Goal: Information Seeking & Learning: Learn about a topic

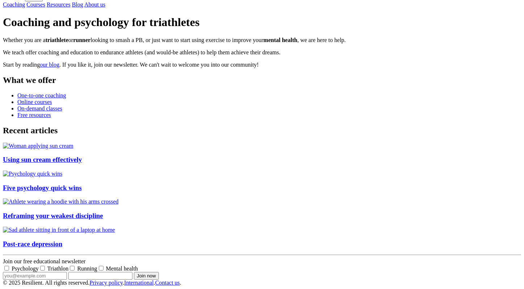
scroll to position [346, 0]
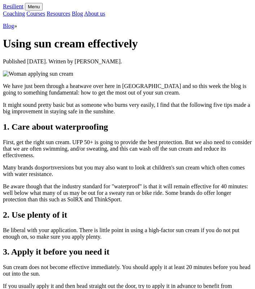
click at [24, 9] on link "Resilient" at bounding box center [13, 6] width 21 height 6
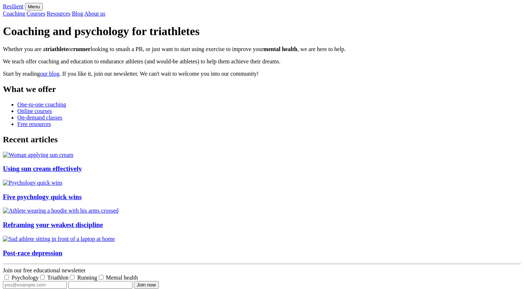
click at [45, 14] on link "Courses" at bounding box center [35, 13] width 19 height 6
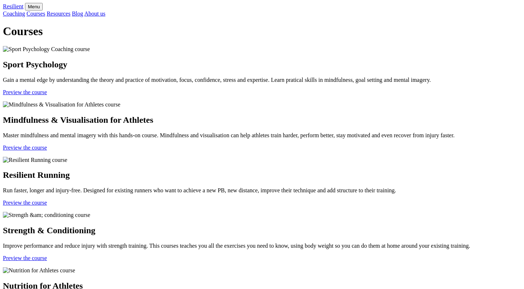
click at [71, 15] on link "Resources" at bounding box center [59, 13] width 24 height 6
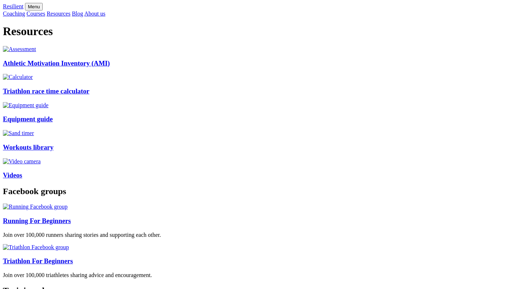
click at [45, 14] on link "Courses" at bounding box center [35, 13] width 19 height 6
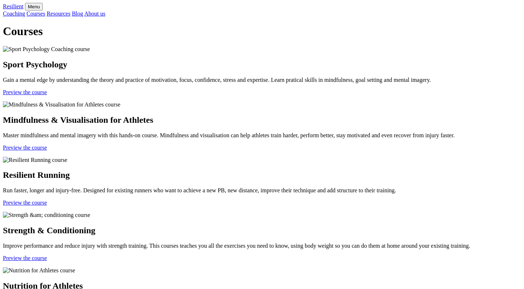
click at [47, 95] on link "Preview the course" at bounding box center [25, 92] width 44 height 6
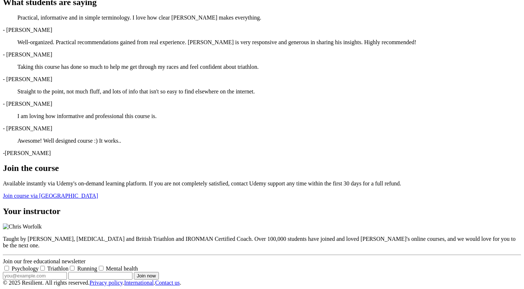
scroll to position [760, 0]
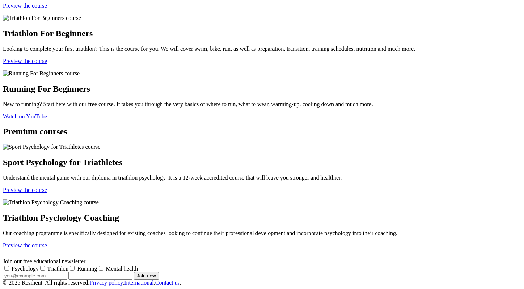
scroll to position [800, 0]
click at [47, 187] on link "Preview the course" at bounding box center [25, 190] width 44 height 6
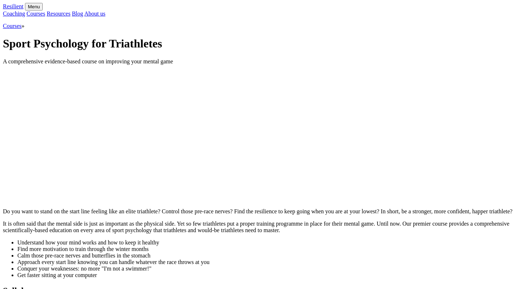
click at [22, 29] on link "Courses" at bounding box center [12, 26] width 19 height 6
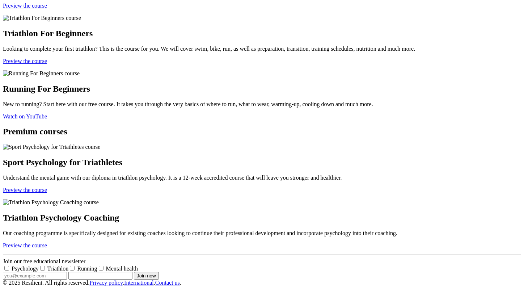
scroll to position [834, 0]
click at [47, 242] on link "Preview the course" at bounding box center [25, 245] width 44 height 6
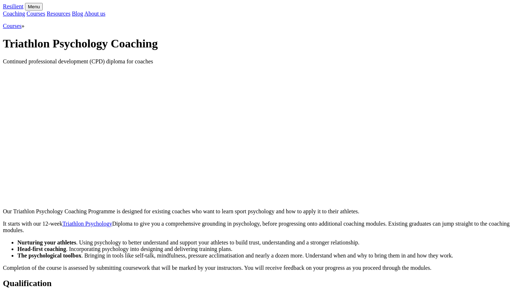
click at [22, 29] on link "Courses" at bounding box center [12, 26] width 19 height 6
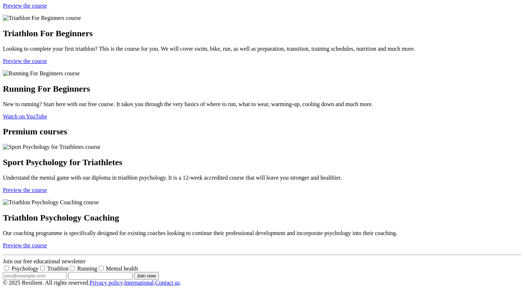
scroll to position [834, 0]
click at [47, 242] on link "Preview the course" at bounding box center [25, 245] width 44 height 6
click at [47, 187] on link "Preview the course" at bounding box center [25, 190] width 44 height 6
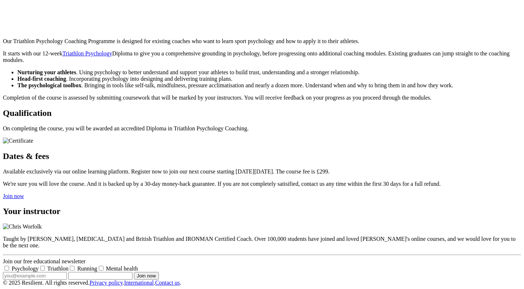
scroll to position [182, 0]
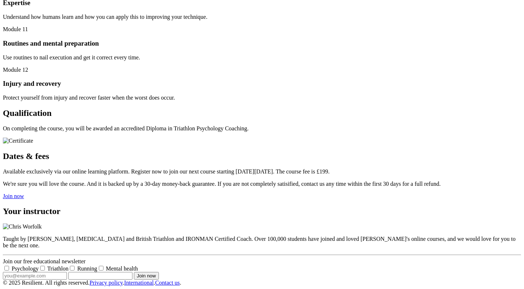
scroll to position [914, 0]
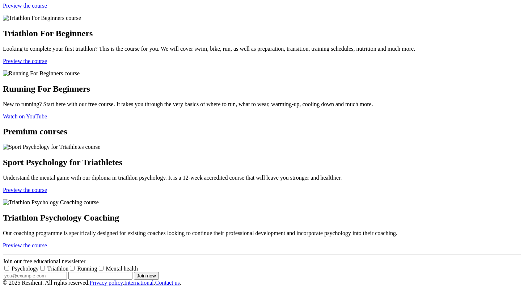
scroll to position [813, 0]
click at [47, 187] on link "Preview the course" at bounding box center [25, 190] width 44 height 6
click at [47, 242] on link "Preview the course" at bounding box center [25, 245] width 44 height 6
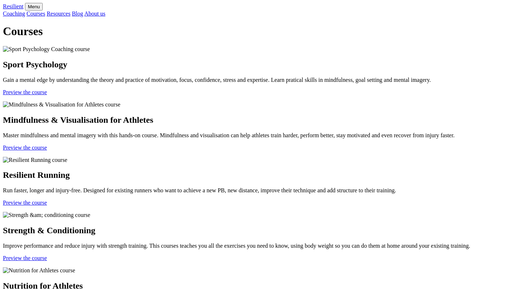
scroll to position [645, 0]
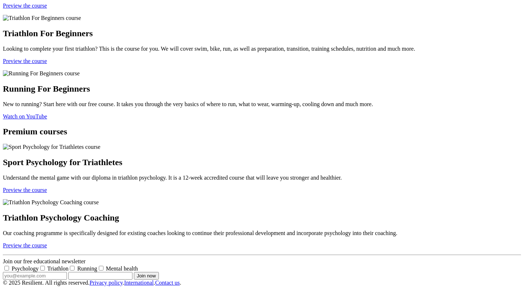
scroll to position [634, 0]
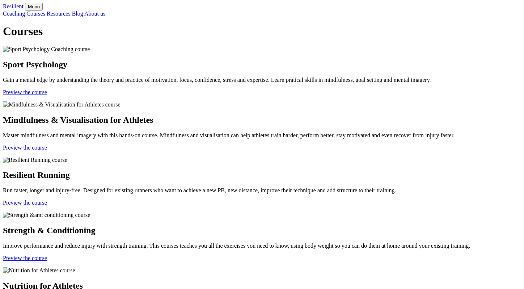
click at [25, 16] on link "Coaching" at bounding box center [14, 13] width 22 height 6
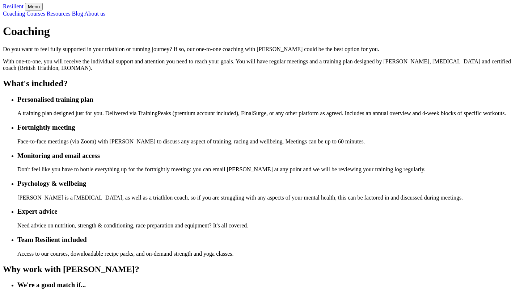
click at [24, 9] on link "Resilient" at bounding box center [13, 6] width 21 height 6
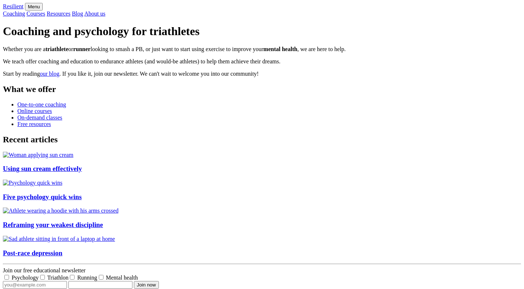
click at [45, 15] on link "Courses" at bounding box center [35, 13] width 19 height 6
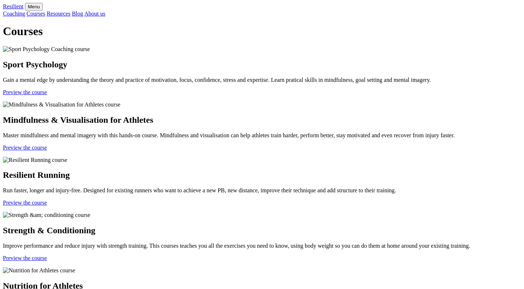
click at [25, 14] on link "Coaching" at bounding box center [14, 13] width 22 height 6
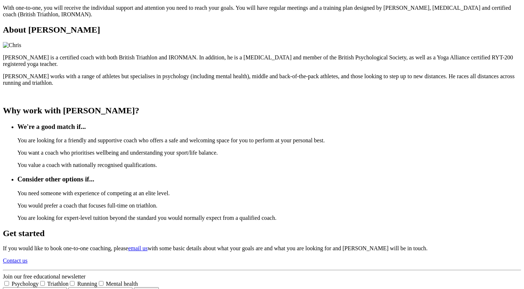
scroll to position [56, 0]
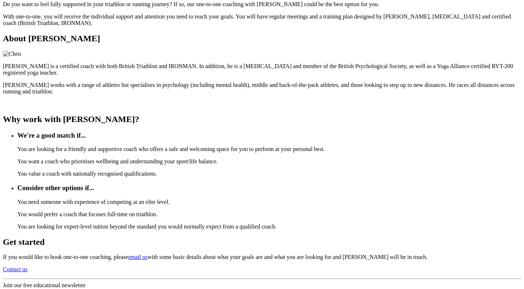
scroll to position [45, 0]
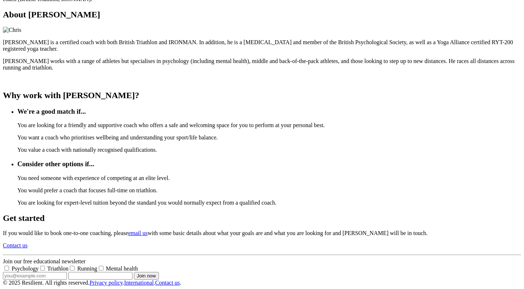
scroll to position [350, 0]
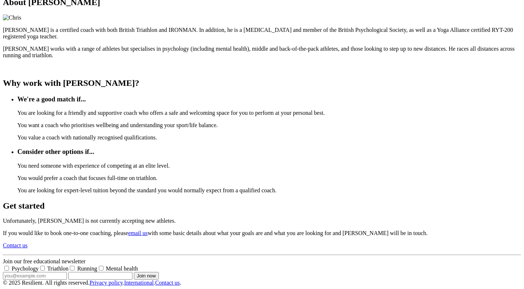
scroll to position [371, 0]
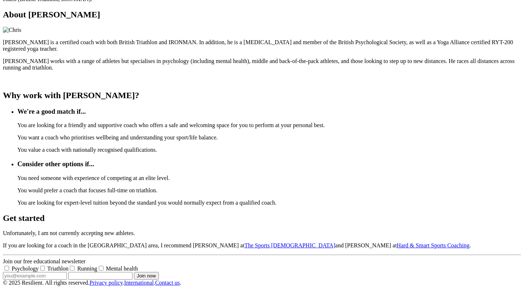
scroll to position [432, 0]
click at [335, 242] on link "The Sports [DEMOGRAPHIC_DATA]" at bounding box center [289, 245] width 91 height 6
click at [396, 242] on link "Hard & Smart Sports Coaching" at bounding box center [432, 245] width 73 height 6
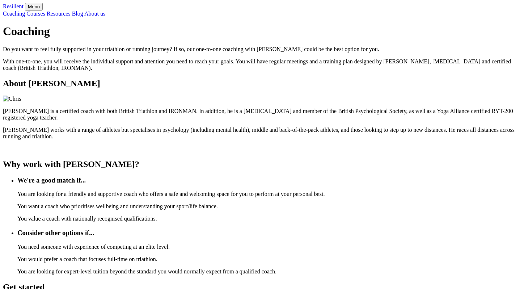
click at [45, 13] on link "Courses" at bounding box center [35, 13] width 19 height 6
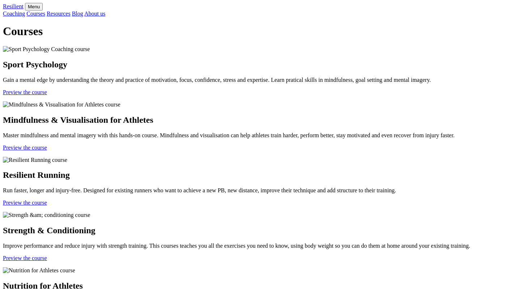
click at [71, 14] on link "Resources" at bounding box center [59, 13] width 24 height 6
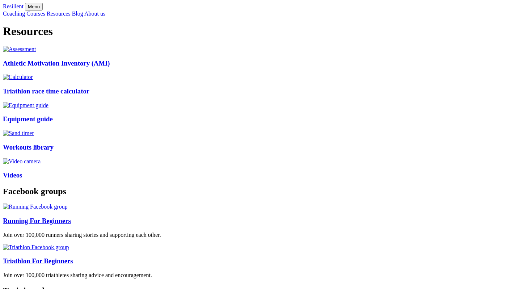
click at [83, 16] on link "Blog" at bounding box center [77, 13] width 11 height 6
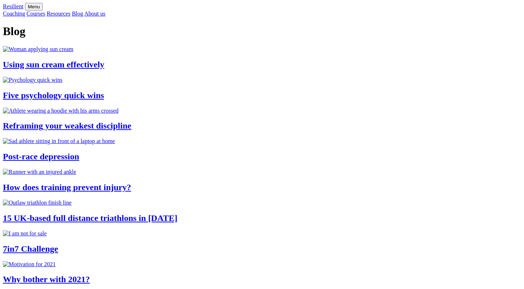
click at [105, 14] on link "About us" at bounding box center [94, 13] width 21 height 6
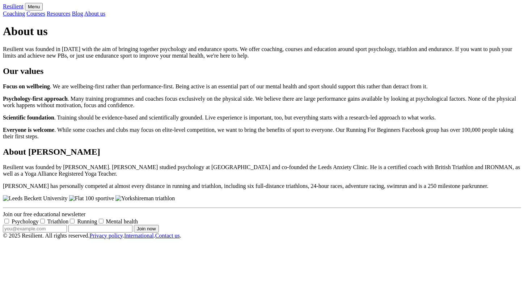
click at [45, 15] on link "Courses" at bounding box center [35, 13] width 19 height 6
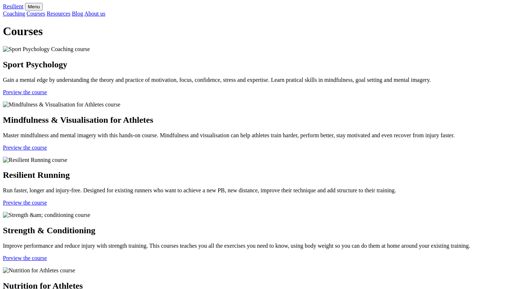
click at [25, 16] on link "Coaching" at bounding box center [14, 13] width 22 height 6
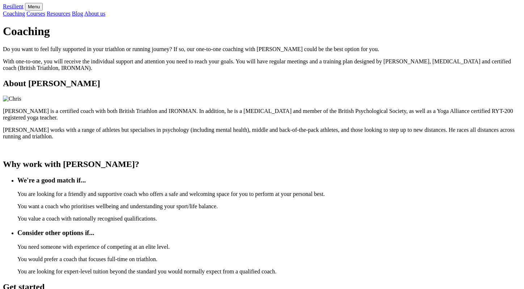
scroll to position [432, 0]
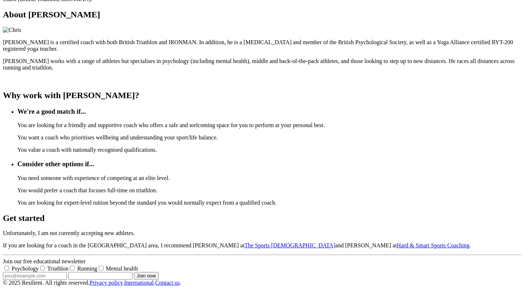
click at [180, 279] on link "Contact us" at bounding box center [167, 282] width 25 height 6
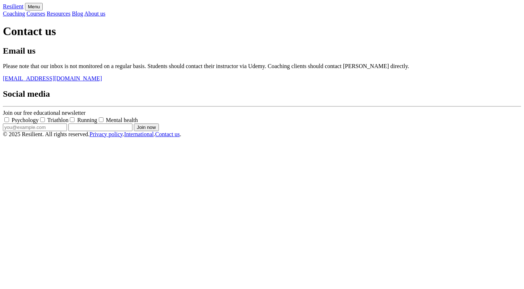
click at [24, 9] on link "Resilient" at bounding box center [13, 6] width 21 height 6
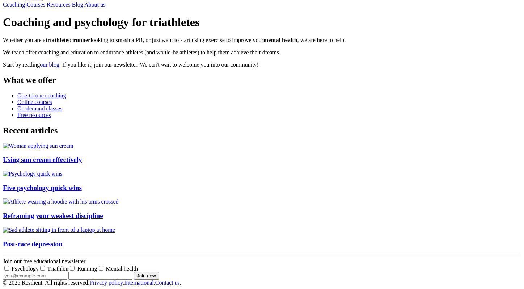
scroll to position [240, 0]
click at [17, 111] on icon at bounding box center [17, 108] width 0 height 6
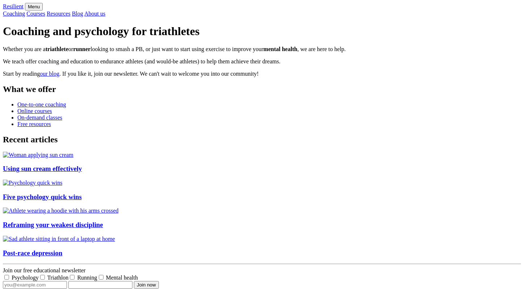
scroll to position [240, 0]
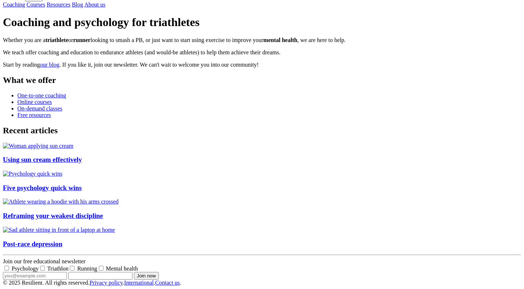
click at [17, 113] on icon at bounding box center [17, 115] width 0 height 6
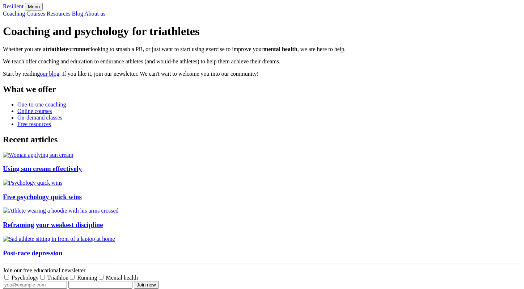
scroll to position [239, 0]
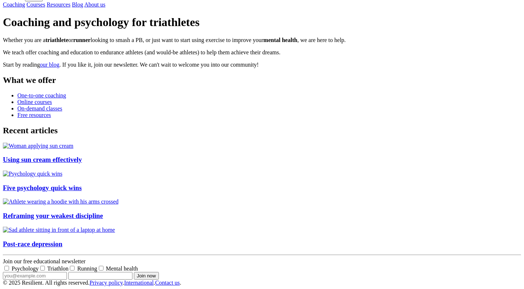
click at [17, 105] on icon at bounding box center [17, 108] width 0 height 6
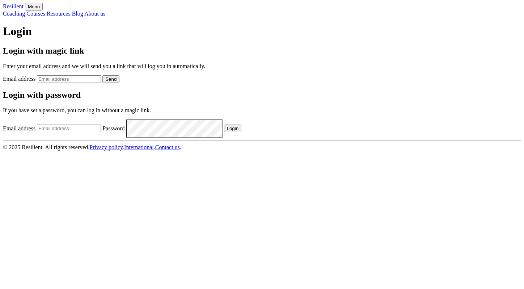
click at [101, 83] on input "Email address" at bounding box center [69, 79] width 64 height 8
type input "[PERSON_NAME][EMAIL_ADDRESS][DOMAIN_NAME]"
click at [119, 83] on button "Send" at bounding box center [110, 79] width 17 height 8
click at [101, 132] on input "Email address" at bounding box center [69, 128] width 64 height 8
type input "[PERSON_NAME][EMAIL_ADDRESS][DOMAIN_NAME]"
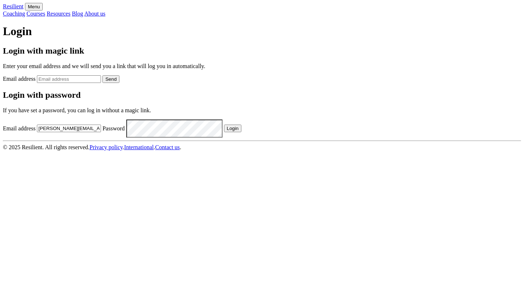
click at [242, 132] on button "Login" at bounding box center [233, 128] width 18 height 8
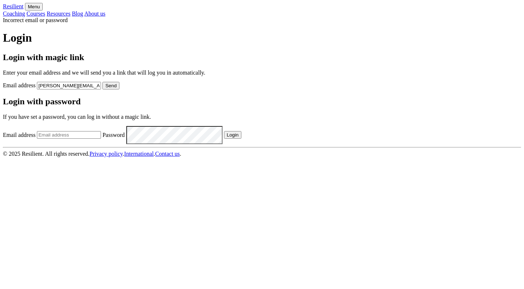
click at [101, 139] on input "Email address" at bounding box center [69, 135] width 64 height 8
type input "chris@trusuburbia.com"
click at [101, 139] on input "chris@trusuburbia.com" at bounding box center [69, 135] width 64 height 8
click at [242, 139] on button "Login" at bounding box center [233, 135] width 18 height 8
click at [101, 139] on input "Email address" at bounding box center [69, 135] width 64 height 8
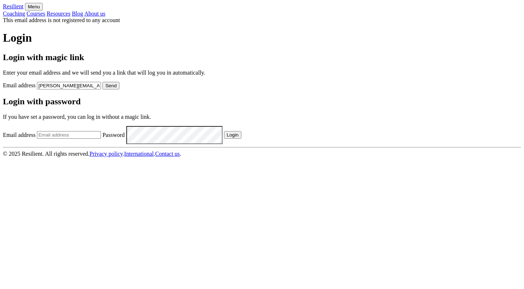
paste input "[PERSON_NAME][EMAIL_ADDRESS][DOMAIN_NAME]"
type input "chris@trusuburbia.com"
click at [242, 139] on button "Login" at bounding box center [233, 135] width 18 height 8
click at [101, 139] on input "Email address" at bounding box center [69, 135] width 64 height 8
type input "c"
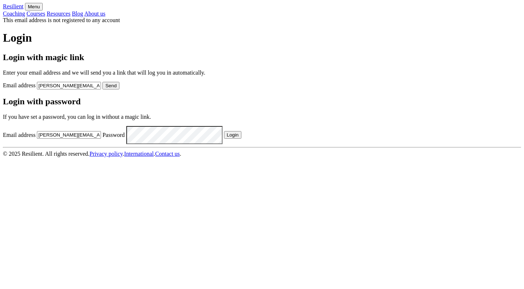
type input "[PERSON_NAME][EMAIL_ADDRESS][DOMAIN_NAME]"
click at [242, 139] on button "Login" at bounding box center [233, 135] width 18 height 8
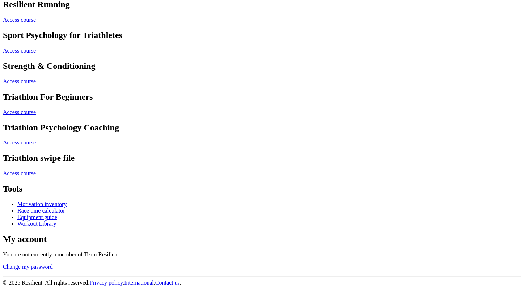
scroll to position [312, 0]
click at [36, 170] on link "Access course" at bounding box center [19, 173] width 33 height 6
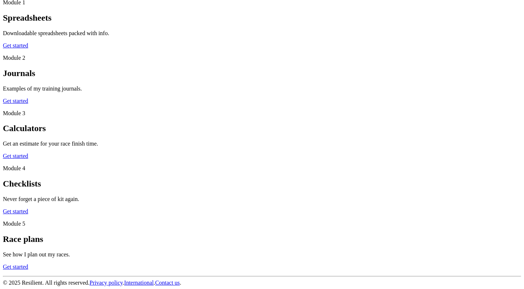
scroll to position [80, 0]
click at [28, 48] on link "Get started" at bounding box center [15, 45] width 25 height 6
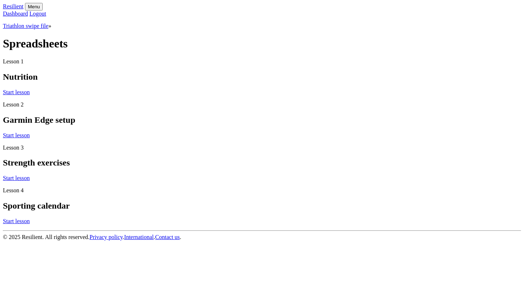
click at [30, 95] on link "Start lesson" at bounding box center [16, 92] width 27 height 6
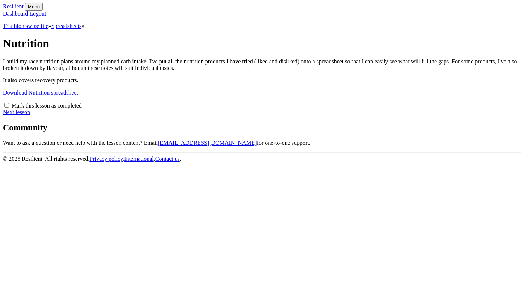
click at [48, 29] on link "Triathlon swipe file" at bounding box center [26, 26] width 46 height 6
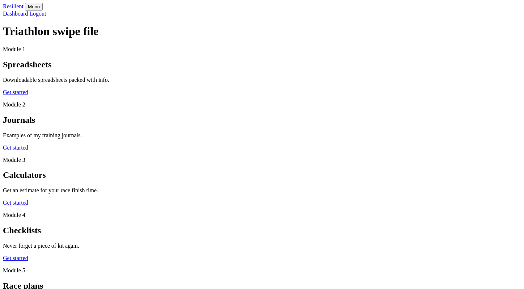
click at [28, 13] on link "Dashboard" at bounding box center [15, 13] width 25 height 6
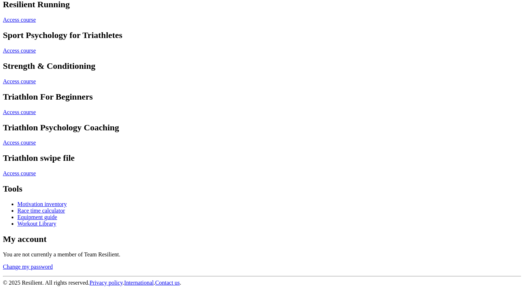
scroll to position [418, 0]
click at [17, 220] on icon at bounding box center [17, 223] width 0 height 6
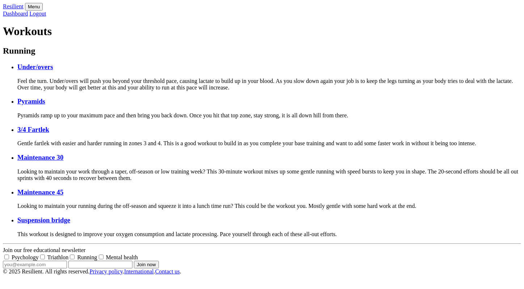
scroll to position [369, 0]
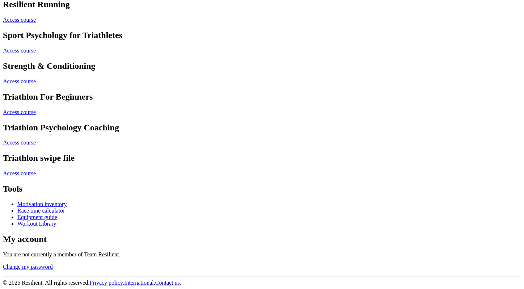
scroll to position [388, 0]
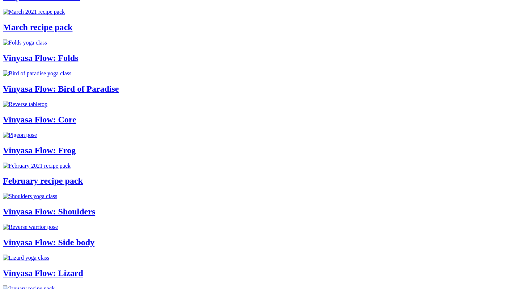
scroll to position [480, 0]
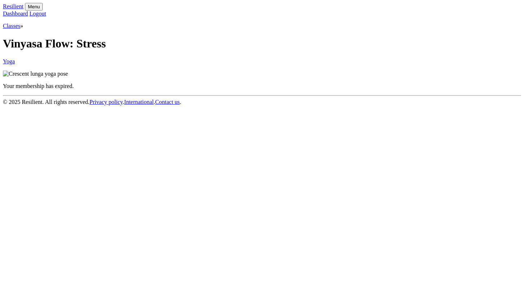
scroll to position [64, 0]
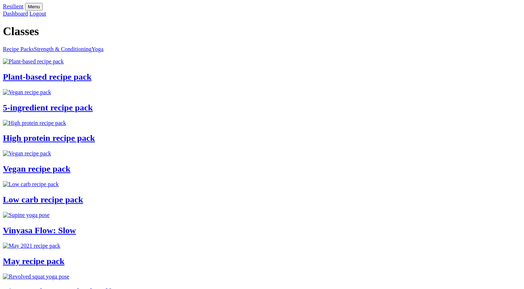
click at [28, 12] on link "Dashboard" at bounding box center [15, 13] width 25 height 6
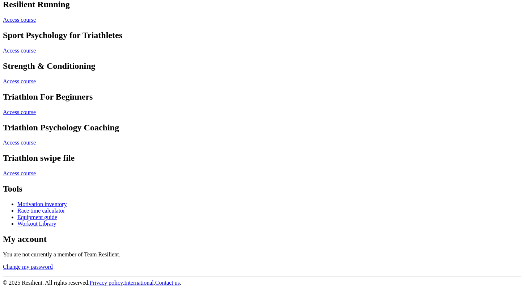
scroll to position [352, 0]
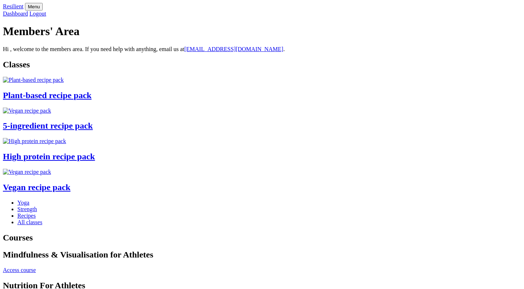
scroll to position [605, 0]
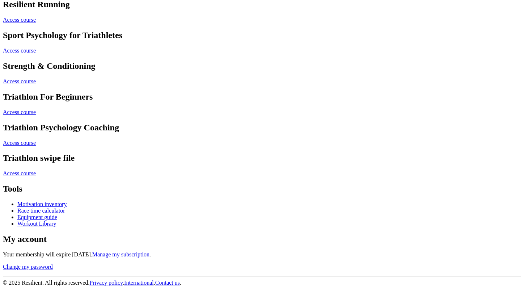
click at [149, 251] on link "Manage my subscription" at bounding box center [120, 254] width 57 height 6
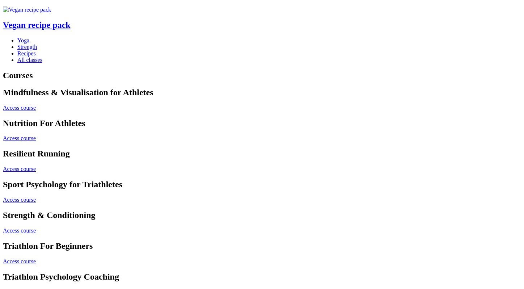
scroll to position [160, 0]
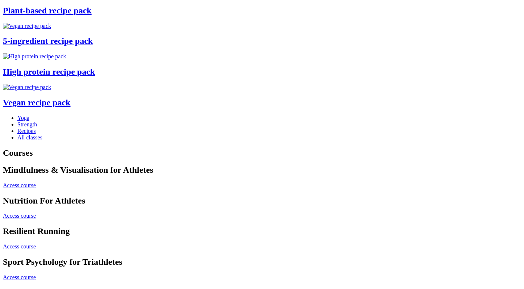
scroll to position [150, 0]
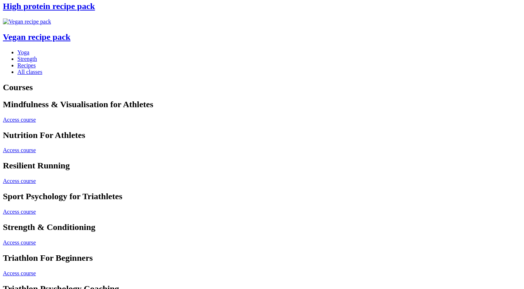
click at [17, 75] on icon at bounding box center [17, 72] width 0 height 6
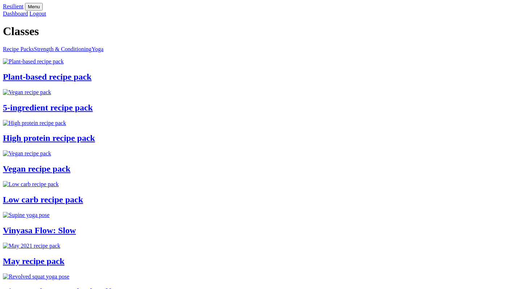
click at [91, 52] on link "Strength & Conditioning" at bounding box center [63, 49] width 58 height 6
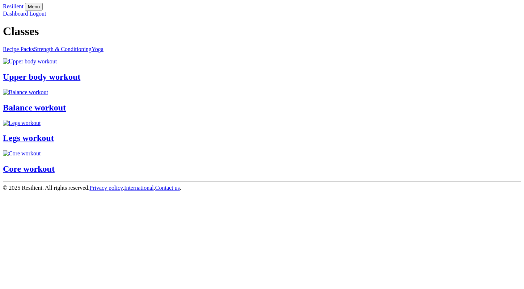
click at [34, 52] on link "Recipe Packs" at bounding box center [18, 49] width 31 height 6
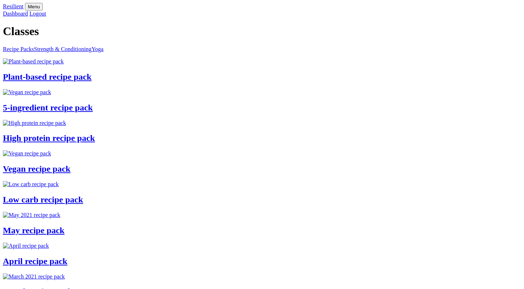
click at [34, 52] on link "Recipe Packs" at bounding box center [18, 49] width 31 height 6
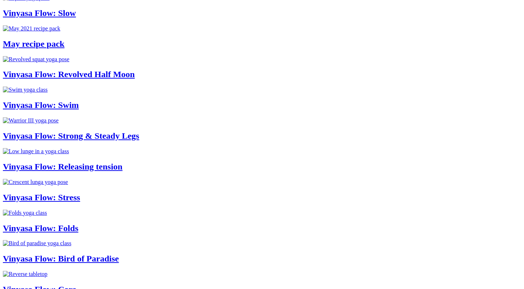
scroll to position [218, 0]
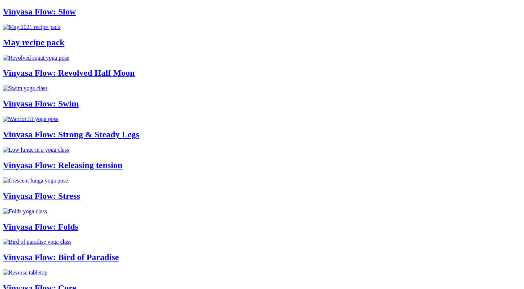
click at [69, 61] on img at bounding box center [36, 58] width 67 height 7
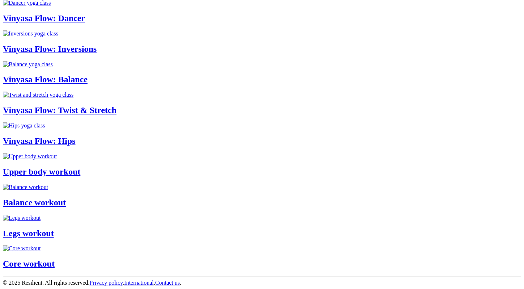
scroll to position [978, 0]
click at [58, 37] on img at bounding box center [30, 33] width 55 height 7
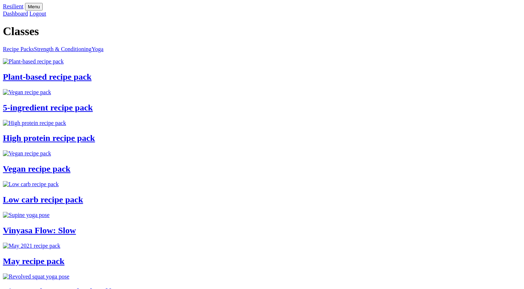
scroll to position [978, 0]
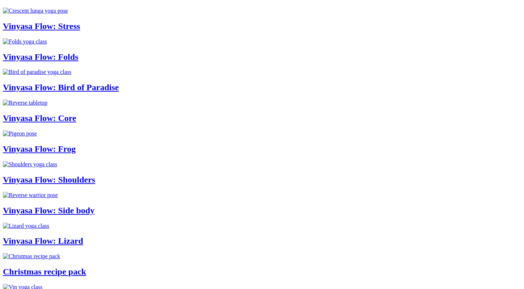
scroll to position [322, 0]
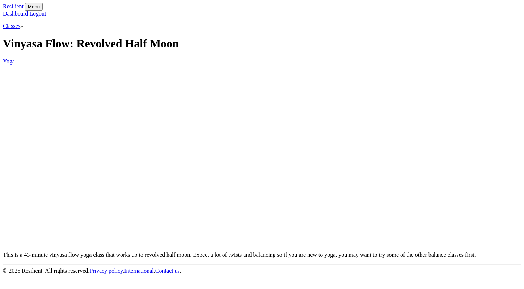
click at [15, 64] on link "Yoga" at bounding box center [9, 61] width 12 height 6
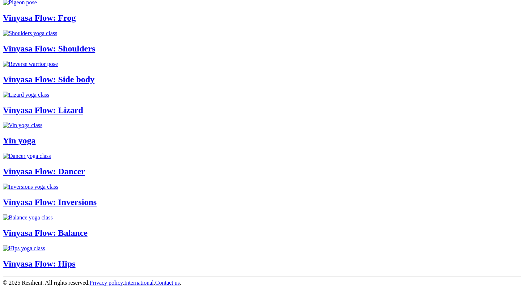
scroll to position [702, 0]
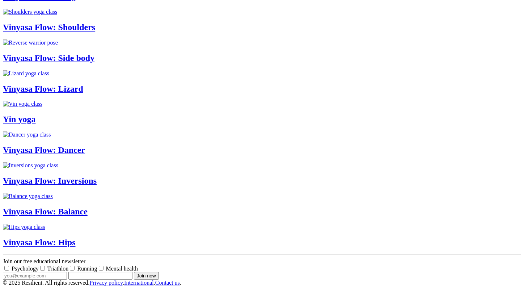
scroll to position [457, 0]
click at [58, 46] on img at bounding box center [30, 42] width 55 height 7
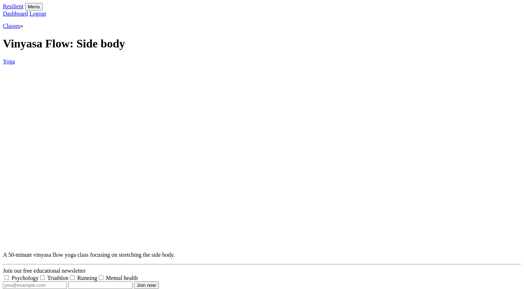
click at [46, 12] on link "Logout" at bounding box center [37, 13] width 17 height 6
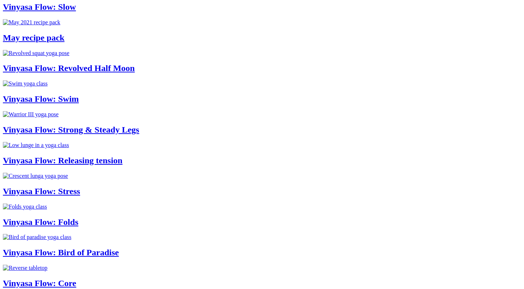
scroll to position [230, 0]
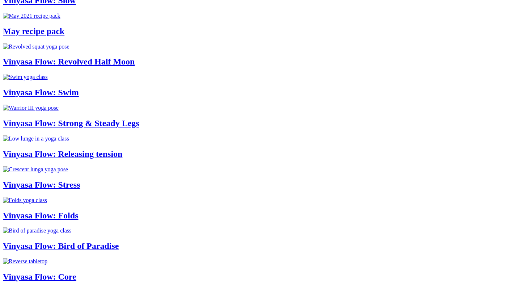
click at [69, 50] on img at bounding box center [36, 46] width 67 height 7
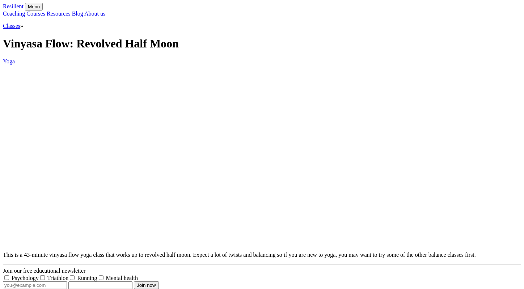
click at [45, 13] on link "Courses" at bounding box center [35, 13] width 19 height 6
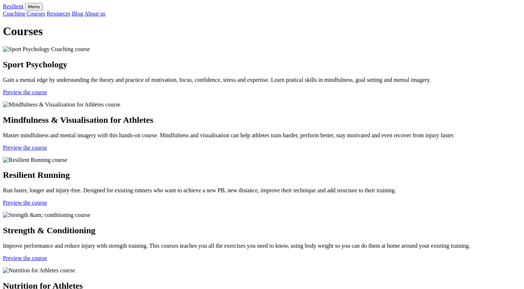
click at [71, 13] on link "Resources" at bounding box center [59, 13] width 24 height 6
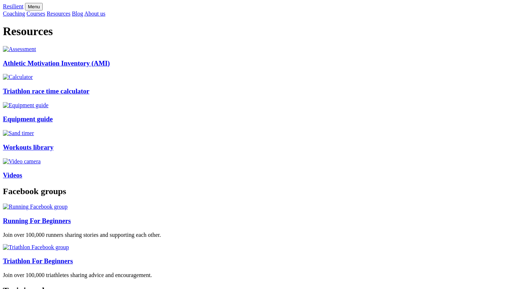
click at [83, 12] on link "Blog" at bounding box center [77, 13] width 11 height 6
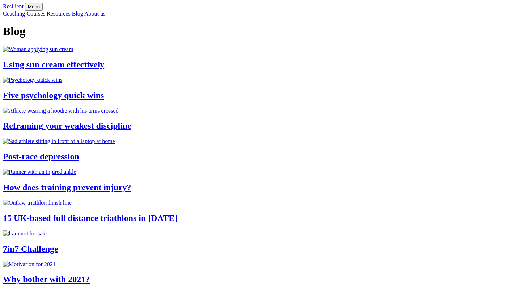
click at [45, 14] on link "Courses" at bounding box center [35, 13] width 19 height 6
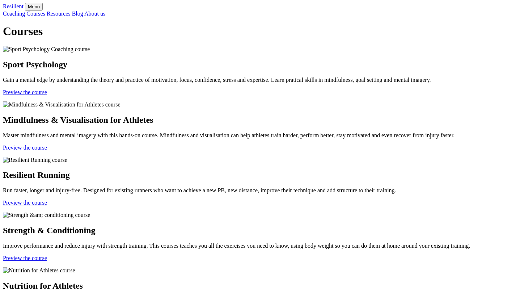
click at [71, 13] on link "Resources" at bounding box center [59, 13] width 24 height 6
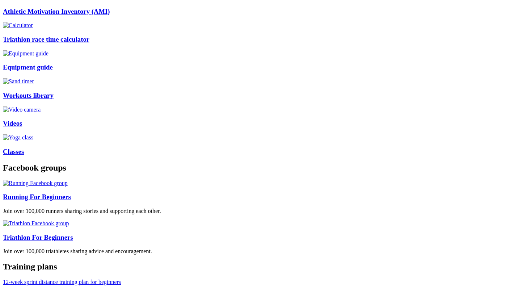
scroll to position [55, 0]
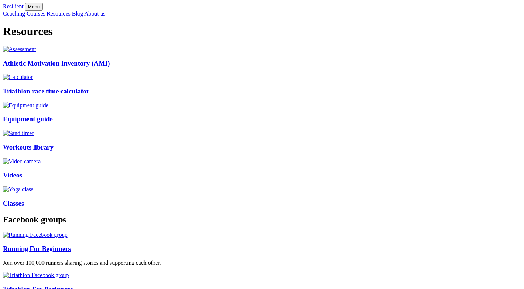
scroll to position [54, 0]
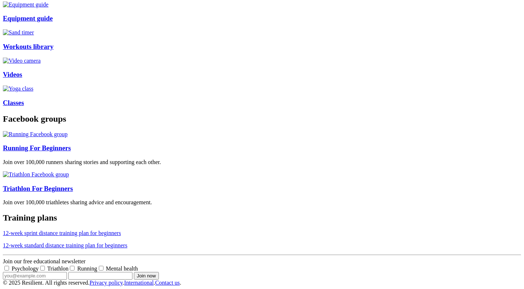
scroll to position [145, 0]
click at [33, 92] on img at bounding box center [18, 88] width 30 height 7
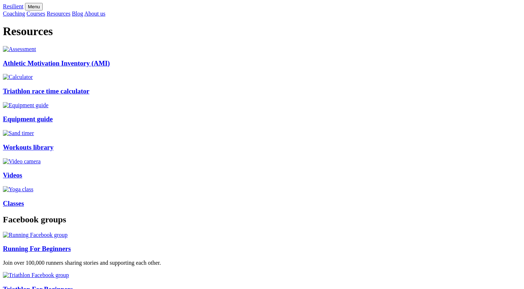
scroll to position [145, 0]
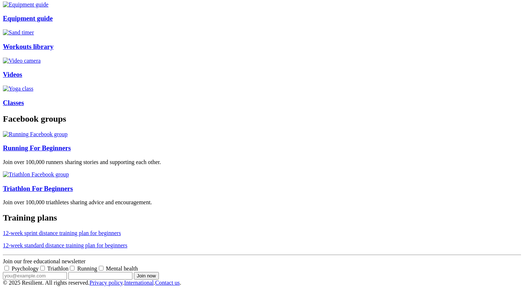
click at [33, 92] on img at bounding box center [18, 88] width 30 height 7
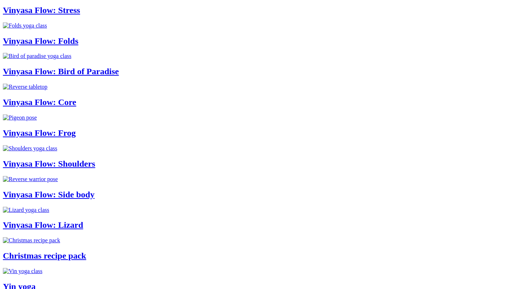
scroll to position [413, 0]
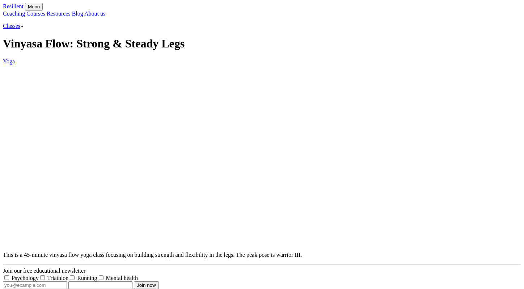
click at [20, 29] on link "Classes" at bounding box center [11, 26] width 17 height 6
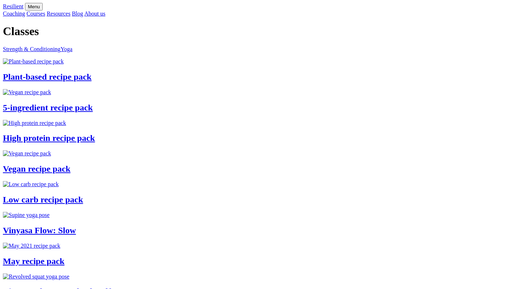
click at [24, 9] on link "Resilient" at bounding box center [13, 6] width 21 height 6
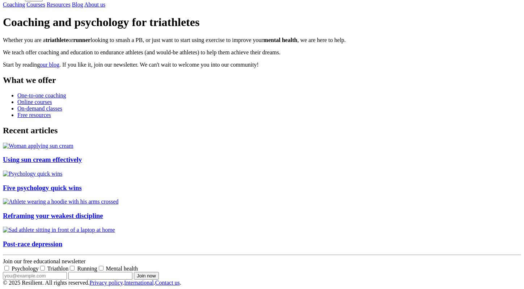
scroll to position [206, 0]
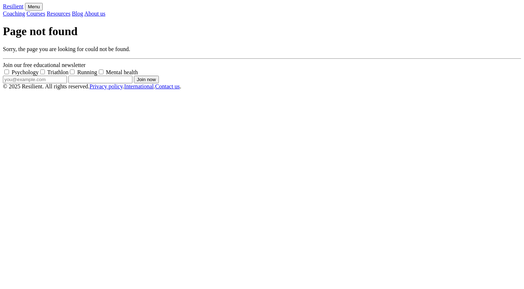
click at [24, 9] on link "Resilient" at bounding box center [13, 6] width 21 height 6
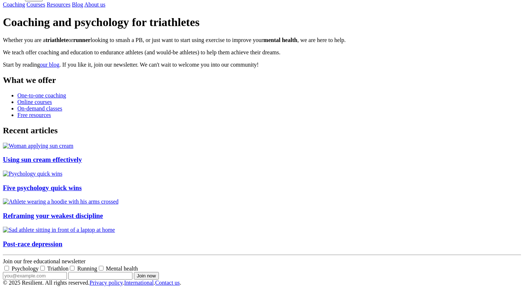
scroll to position [291, 0]
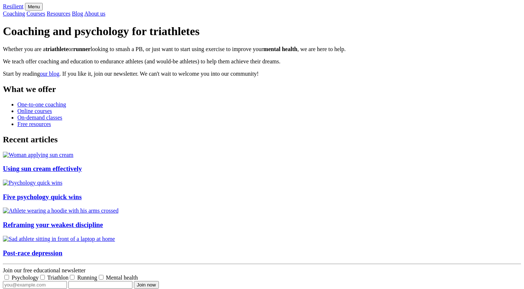
scroll to position [291, 0]
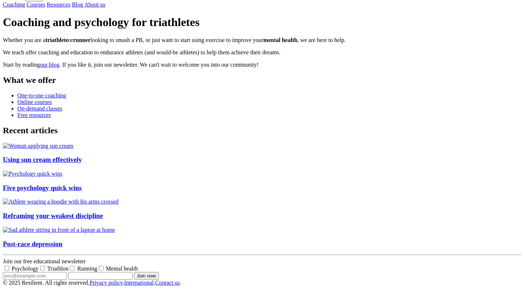
click at [17, 105] on icon at bounding box center [17, 108] width 0 height 6
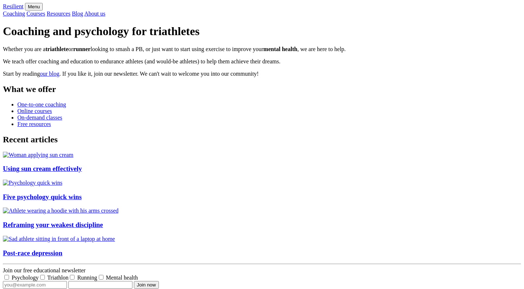
scroll to position [290, 0]
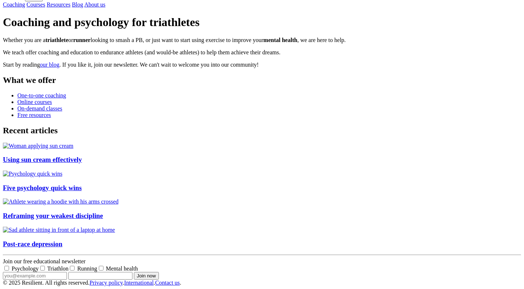
scroll to position [78, 0]
